Goal: Complete application form

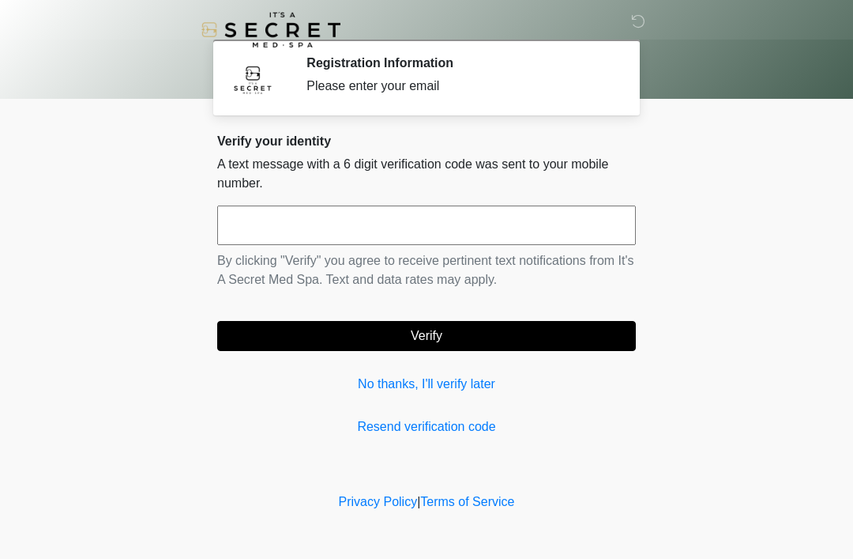
click at [288, 226] on input "text" at bounding box center [426, 225] width 419 height 40
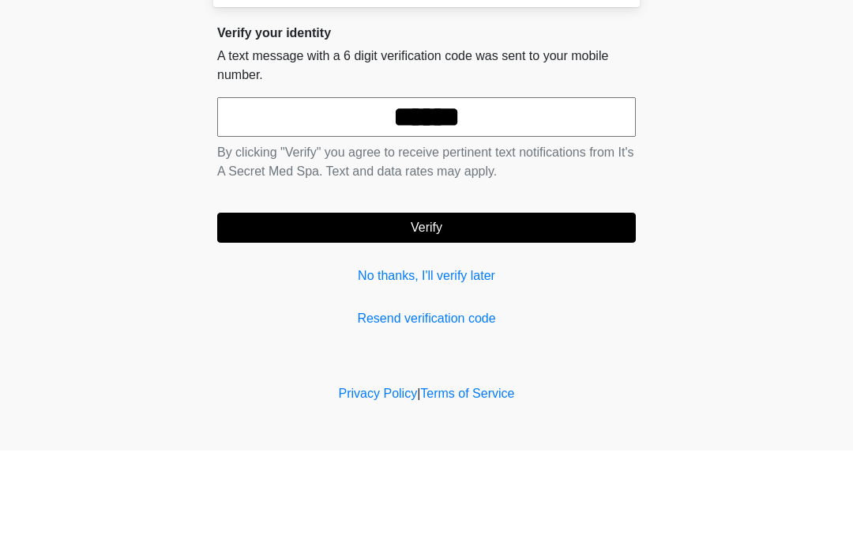
type input "******"
click at [758, 188] on body "‎ ‎ Registration Information Please enter your email Please connect to Wi-Fi no…" at bounding box center [426, 279] width 853 height 559
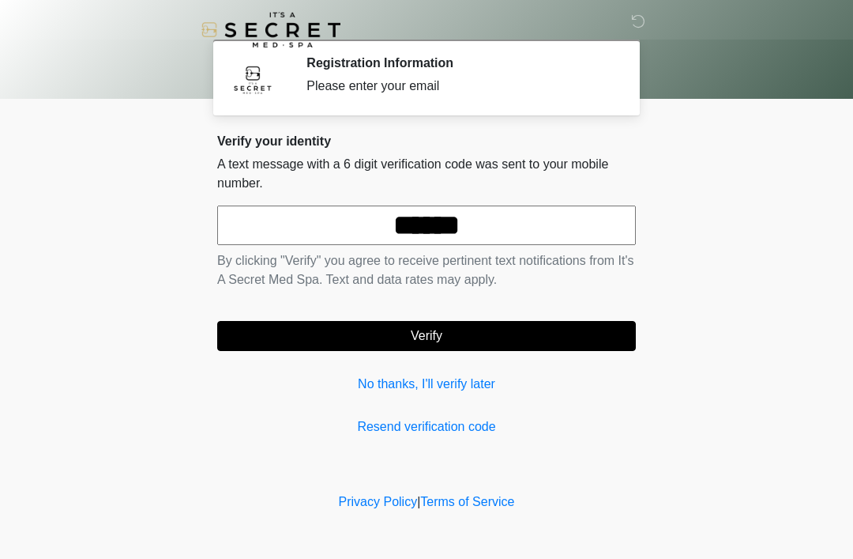
click at [440, 337] on button "Verify" at bounding box center [426, 336] width 419 height 30
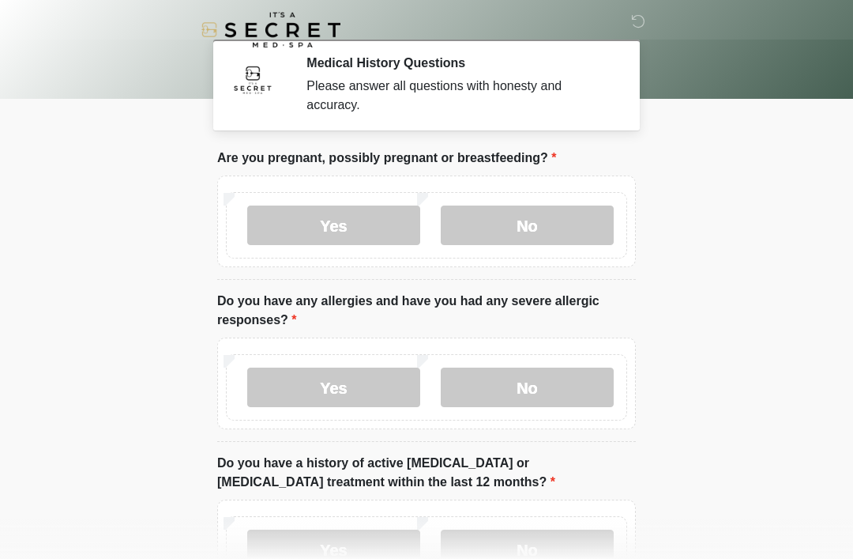
click at [554, 227] on label "No" at bounding box center [527, 225] width 173 height 40
click at [548, 390] on label "No" at bounding box center [527, 387] width 173 height 40
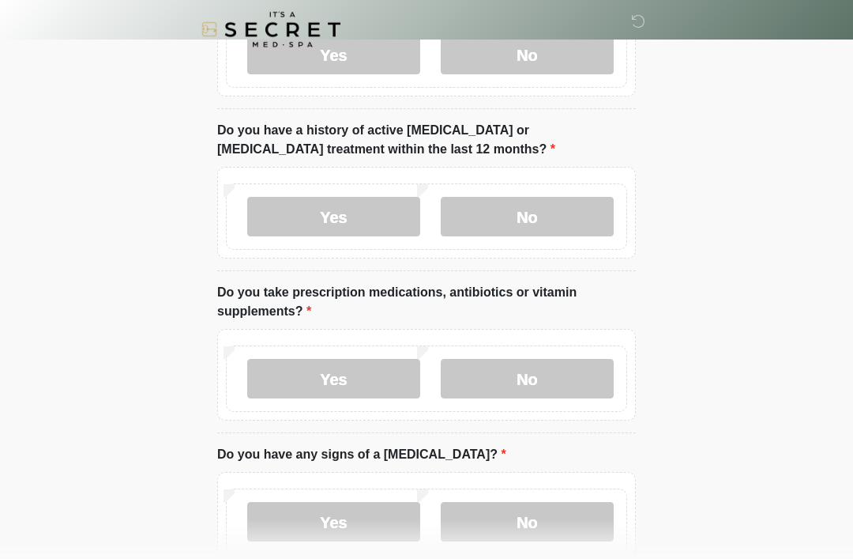
scroll to position [332, 0]
click at [552, 215] on label "No" at bounding box center [527, 218] width 173 height 40
click at [378, 377] on label "Yes" at bounding box center [333, 380] width 173 height 40
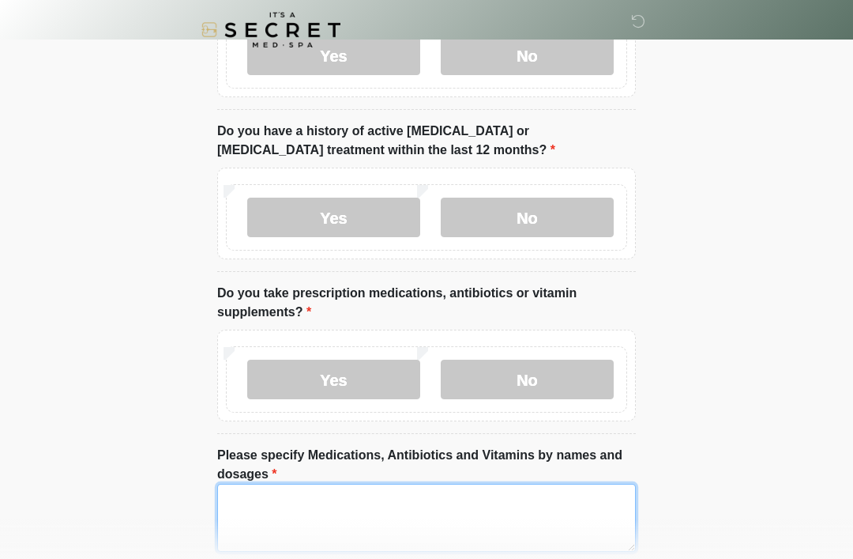
click at [245, 503] on textarea "Please specify Medications, Antibiotics and Vitamins by names and dosages" at bounding box center [426, 518] width 419 height 68
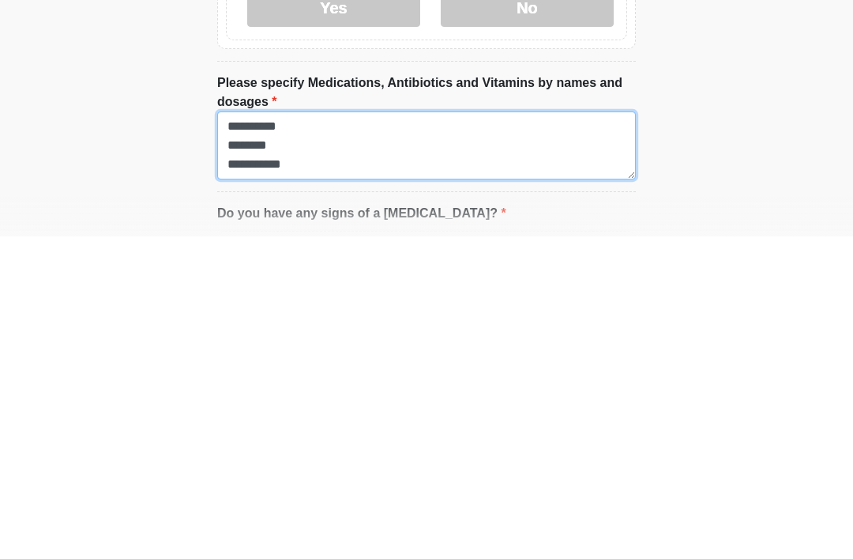
scroll to position [13, 0]
type textarea "**********"
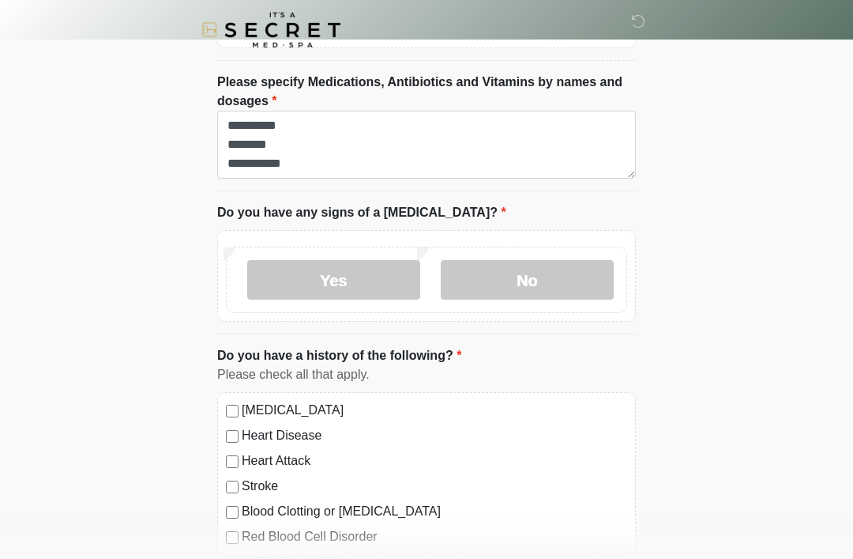
click at [544, 280] on label "No" at bounding box center [527, 280] width 173 height 40
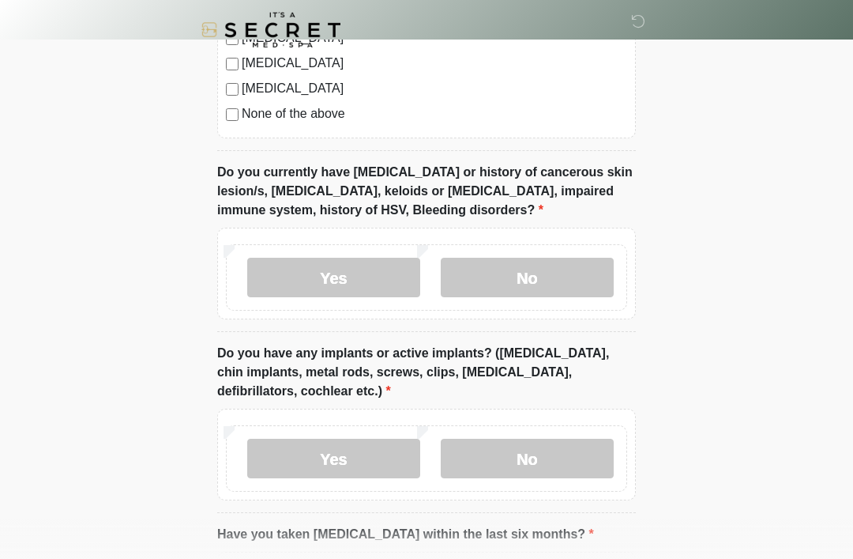
scroll to position [1282, 0]
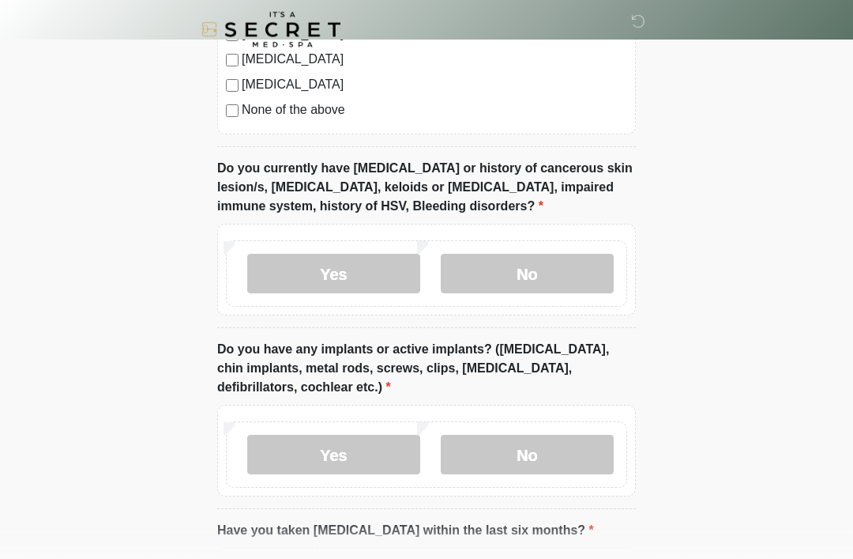
click at [560, 275] on label "No" at bounding box center [527, 274] width 173 height 40
click at [552, 450] on label "No" at bounding box center [527, 455] width 173 height 40
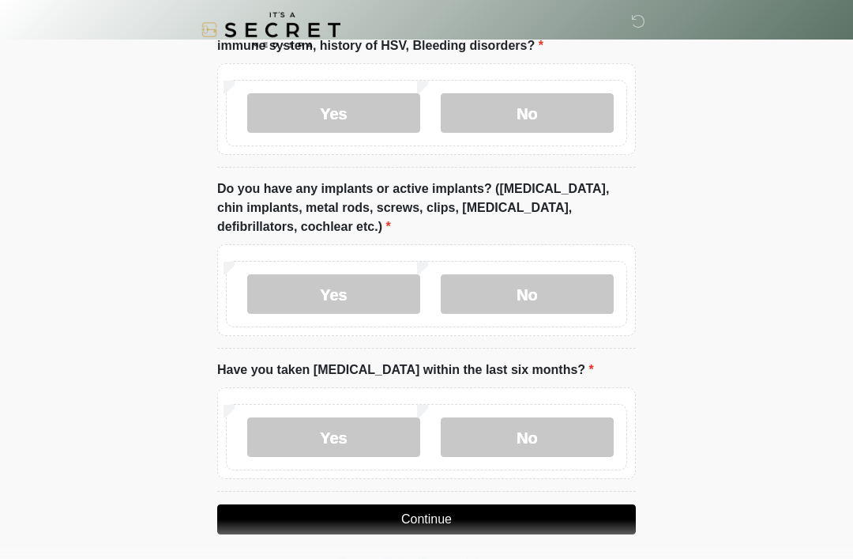
scroll to position [1450, 0]
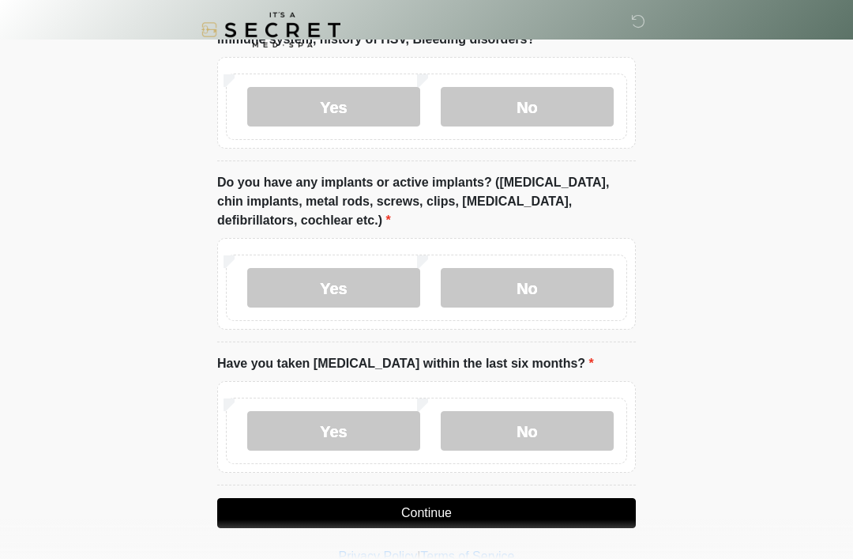
click at [537, 428] on label "No" at bounding box center [527, 431] width 173 height 40
click at [484, 510] on button "Continue" at bounding box center [426, 513] width 419 height 30
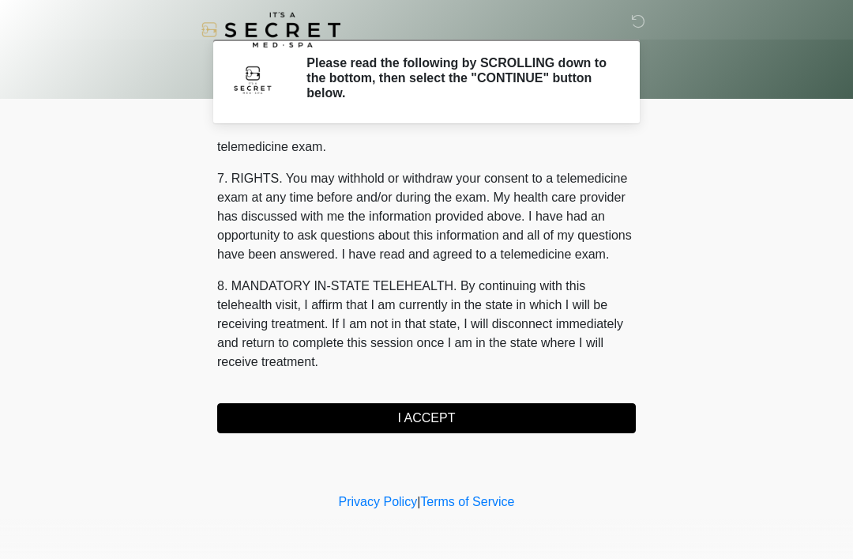
scroll to position [674, 0]
click at [458, 420] on button "I ACCEPT" at bounding box center [426, 418] width 419 height 30
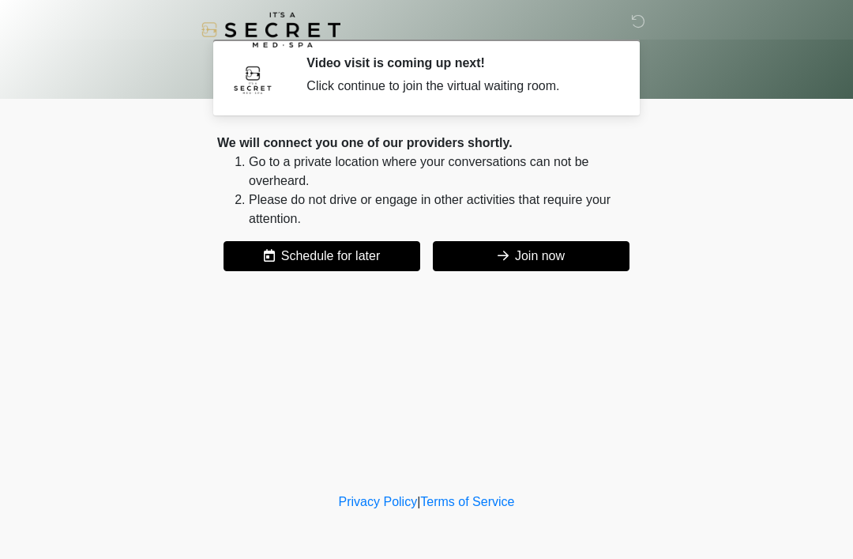
click at [551, 261] on button "Join now" at bounding box center [531, 256] width 197 height 30
